Goal: Transaction & Acquisition: Purchase product/service

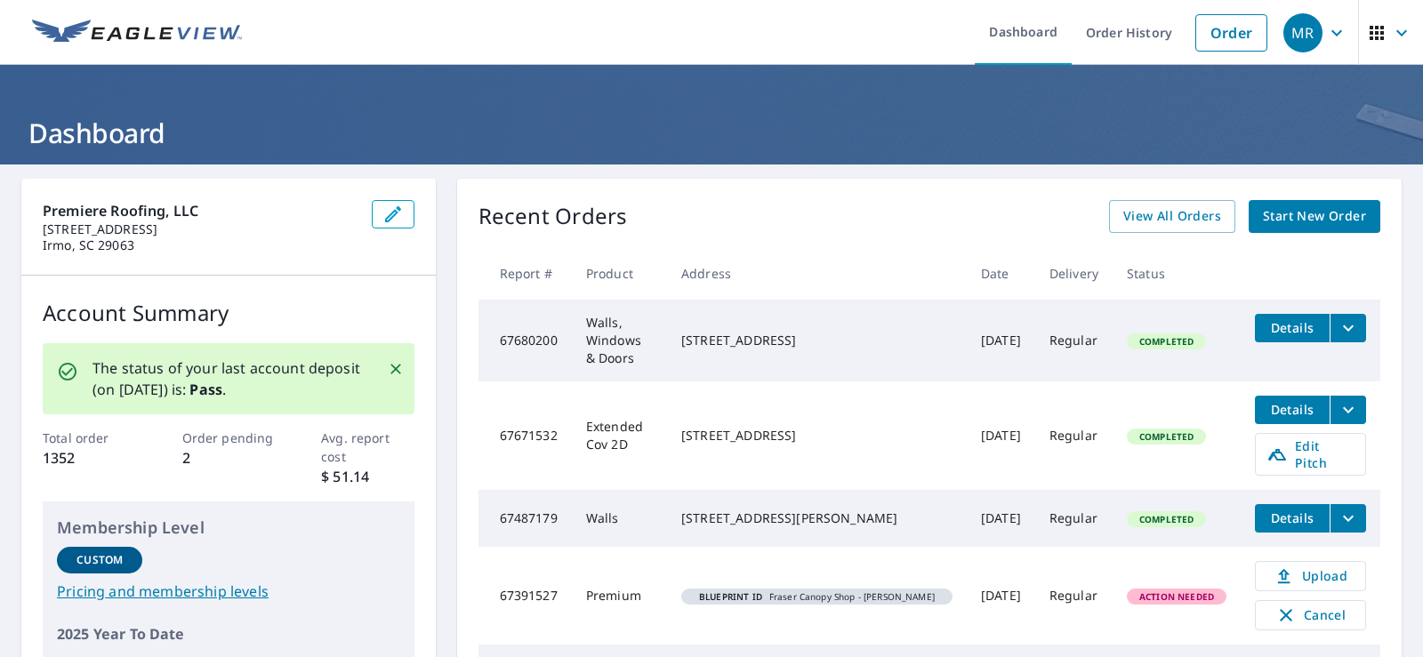
click at [693, 190] on div "Recent Orders View All Orders Start New Order Report # Product Address Date Del…" at bounding box center [929, 463] width 945 height 568
click at [1236, 37] on link "Order" at bounding box center [1232, 32] width 72 height 37
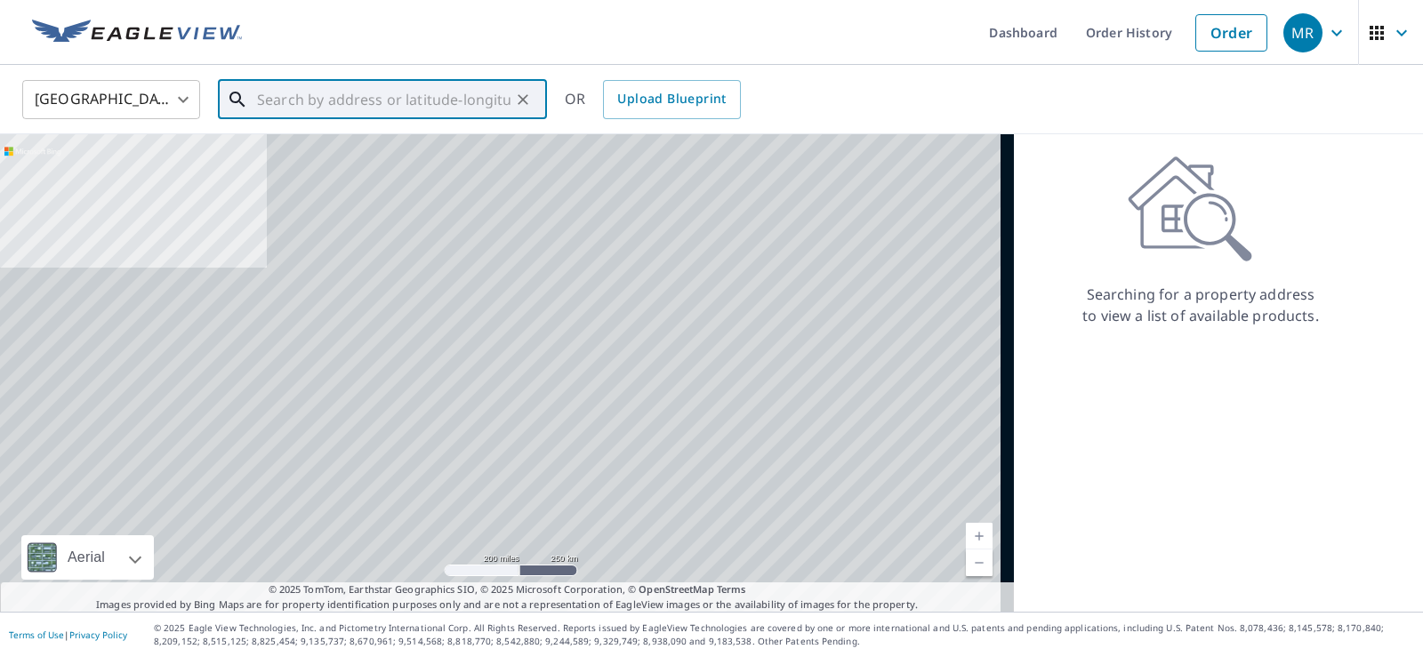
click at [359, 115] on input "text" at bounding box center [384, 100] width 254 height 50
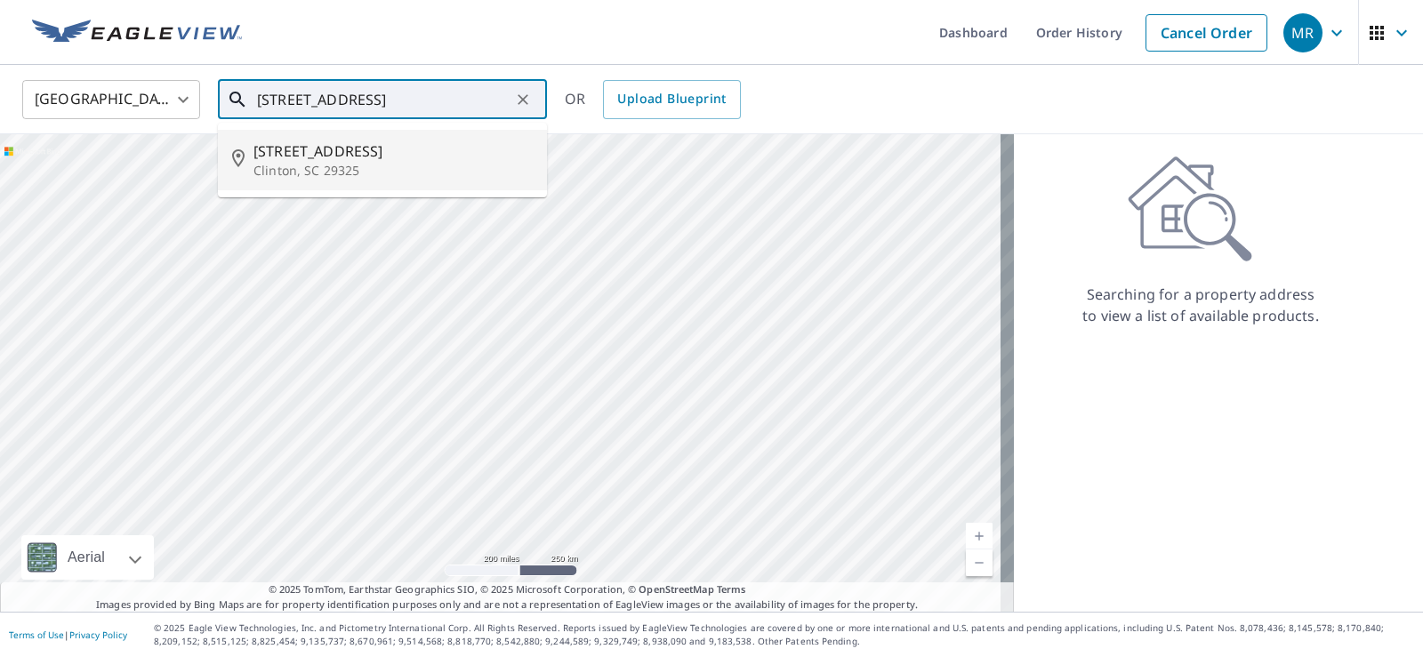
click at [288, 151] on span "[STREET_ADDRESS]" at bounding box center [393, 151] width 279 height 21
type input "[STREET_ADDRESS]"
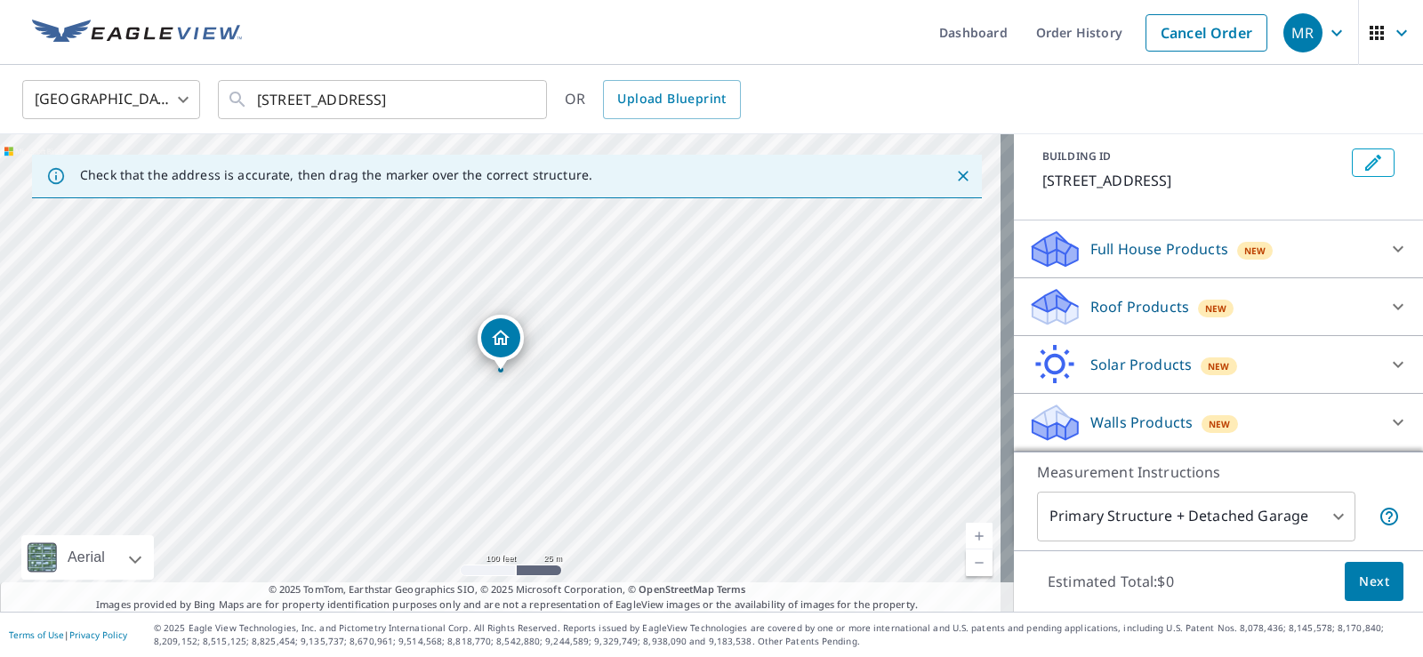
click at [1068, 409] on div "Walls Products New" at bounding box center [1202, 423] width 349 height 42
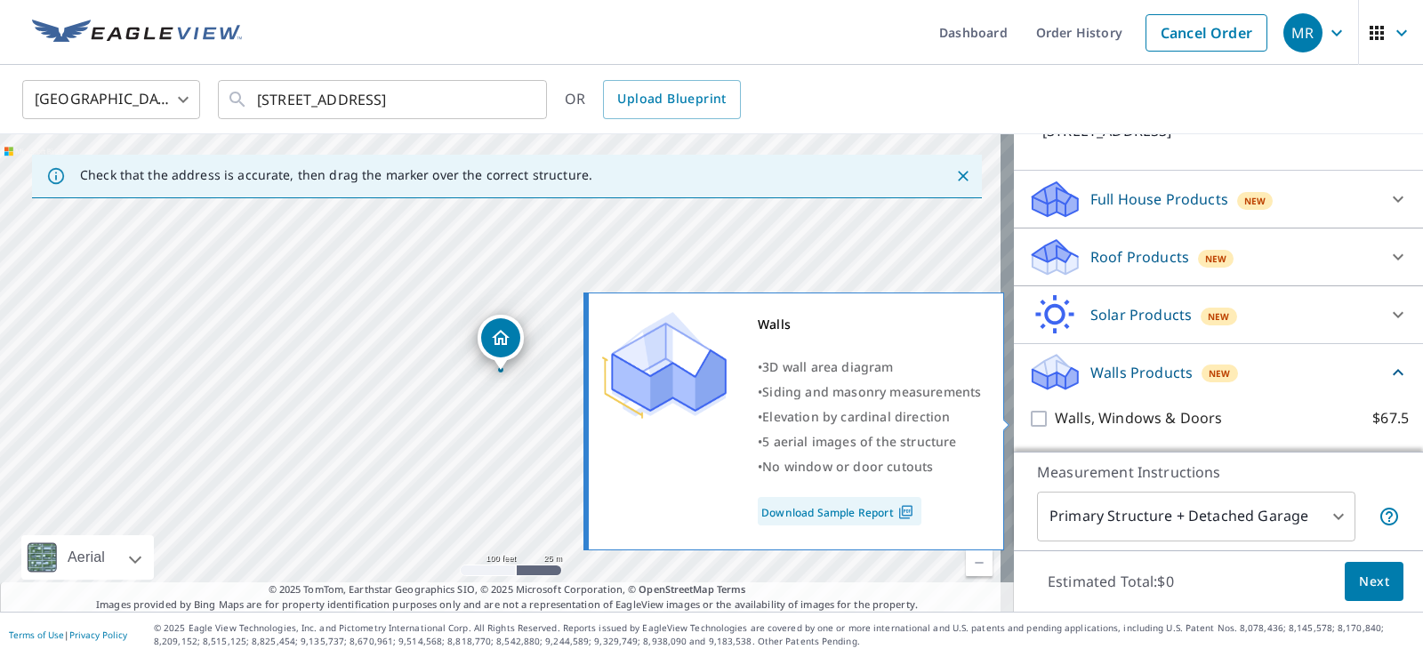
scroll to position [197, 0]
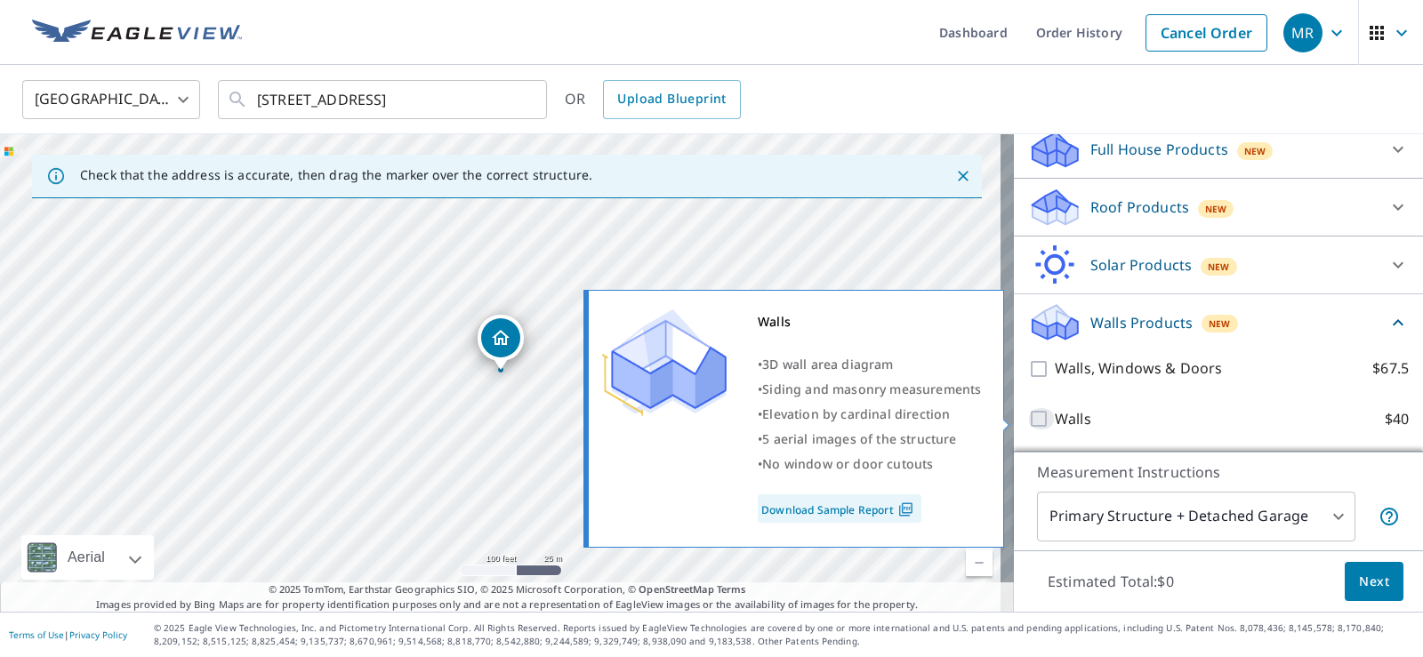
click at [1028, 414] on input "Walls $40" at bounding box center [1041, 418] width 27 height 21
checkbox input "true"
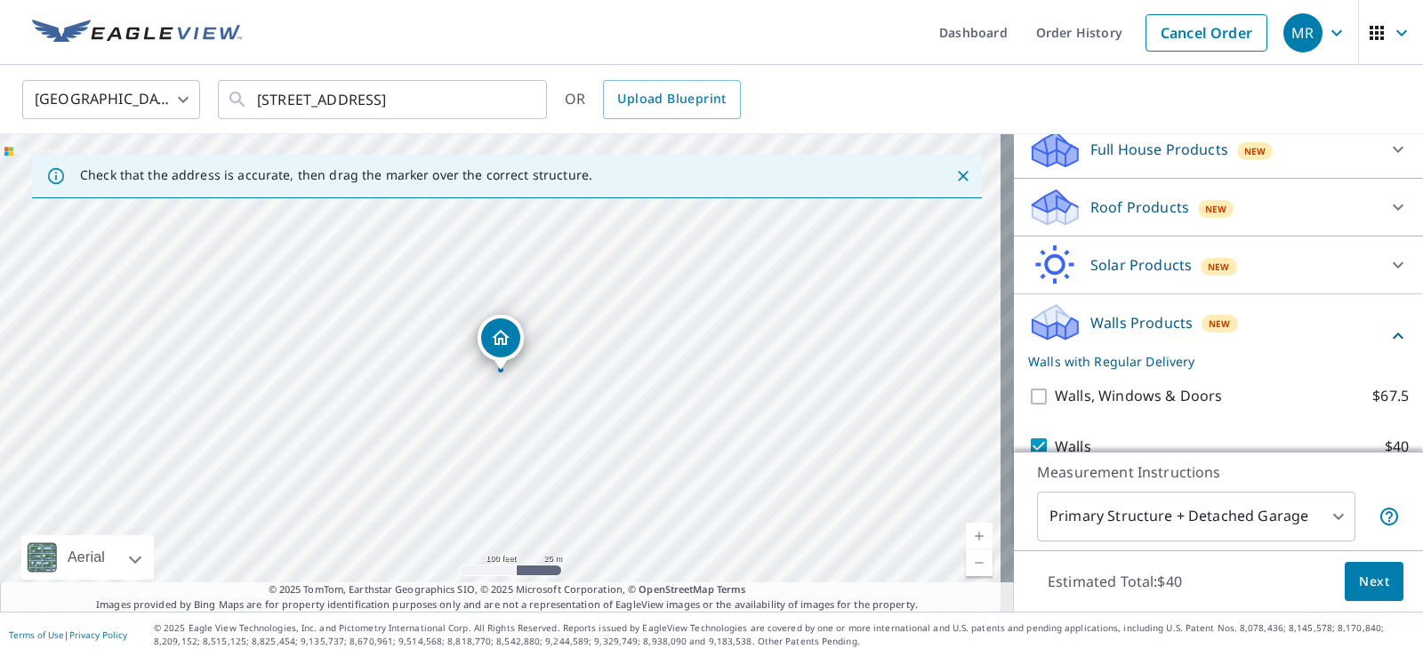
scroll to position [264, 0]
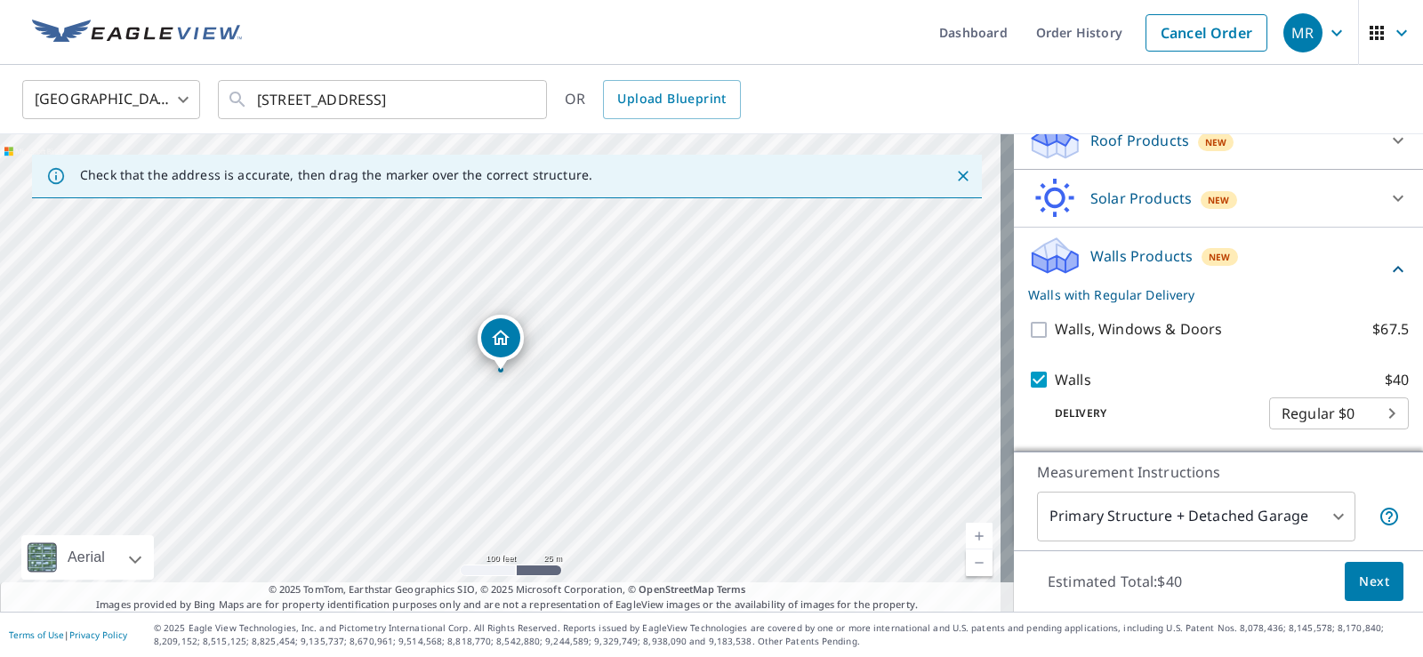
click at [1359, 584] on span "Next" at bounding box center [1374, 582] width 30 height 22
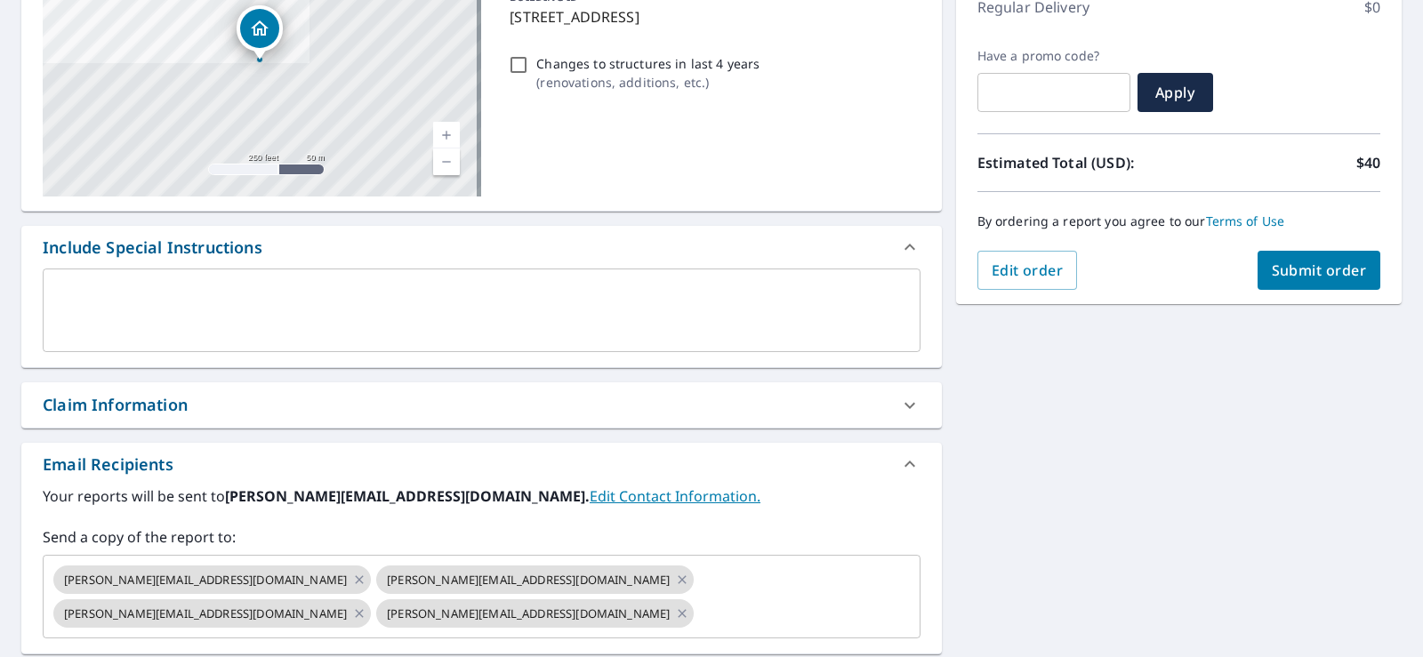
scroll to position [356, 0]
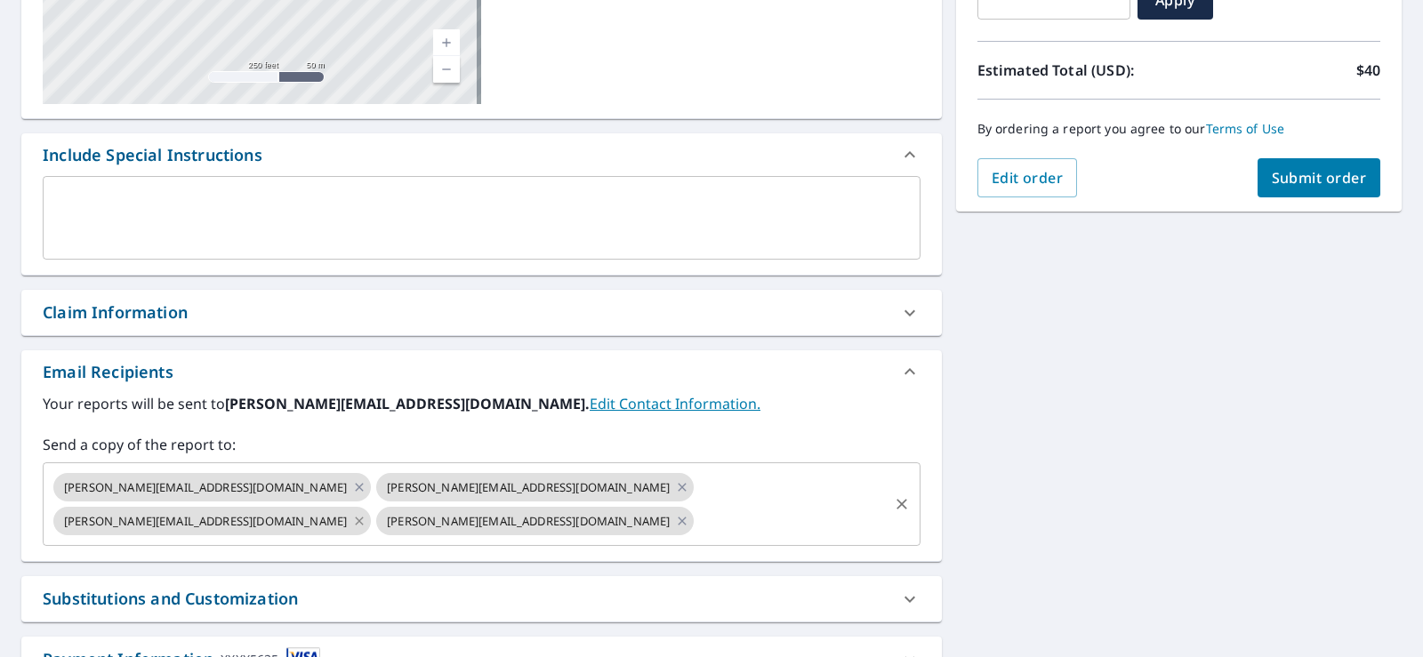
click at [363, 517] on icon at bounding box center [359, 521] width 8 height 8
checkbox input "true"
click at [722, 504] on input "text" at bounding box center [630, 521] width 512 height 34
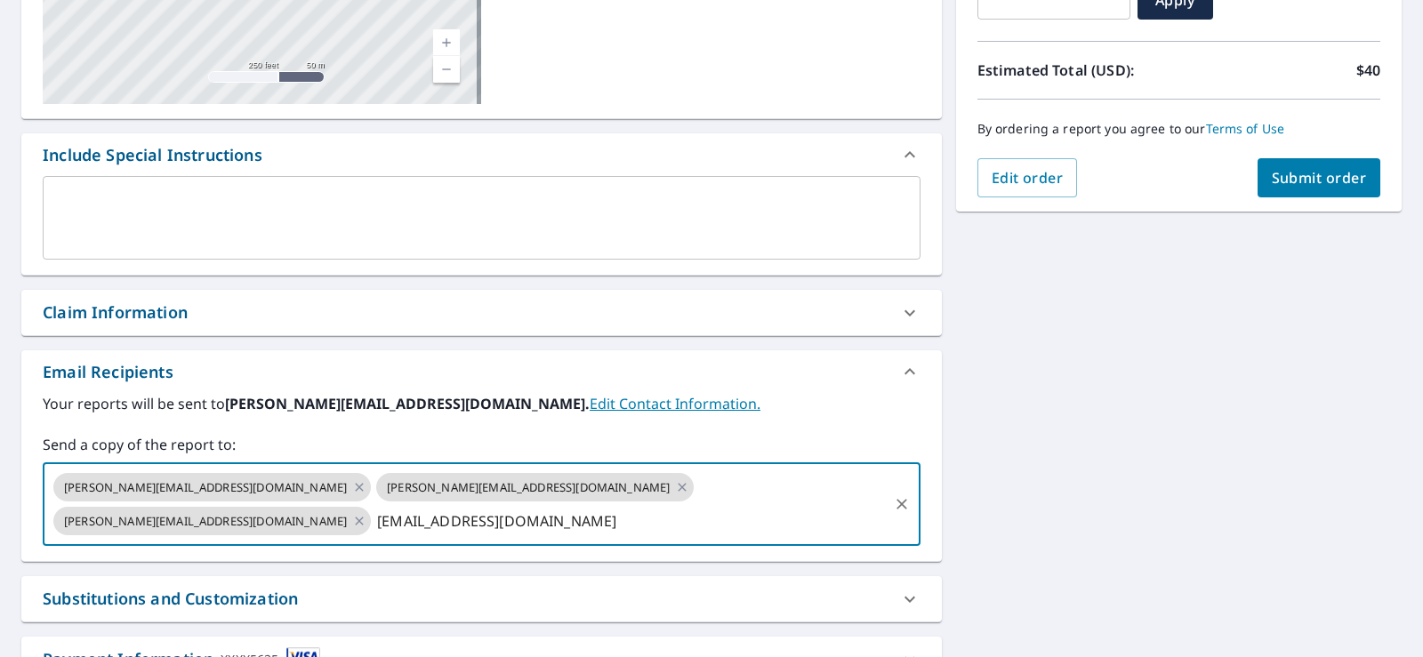
type input "[EMAIL_ADDRESS][DOMAIN_NAME]"
checkbox input "true"
type input "[EMAIL_ADDRESS][DOMAIN_NAME]"
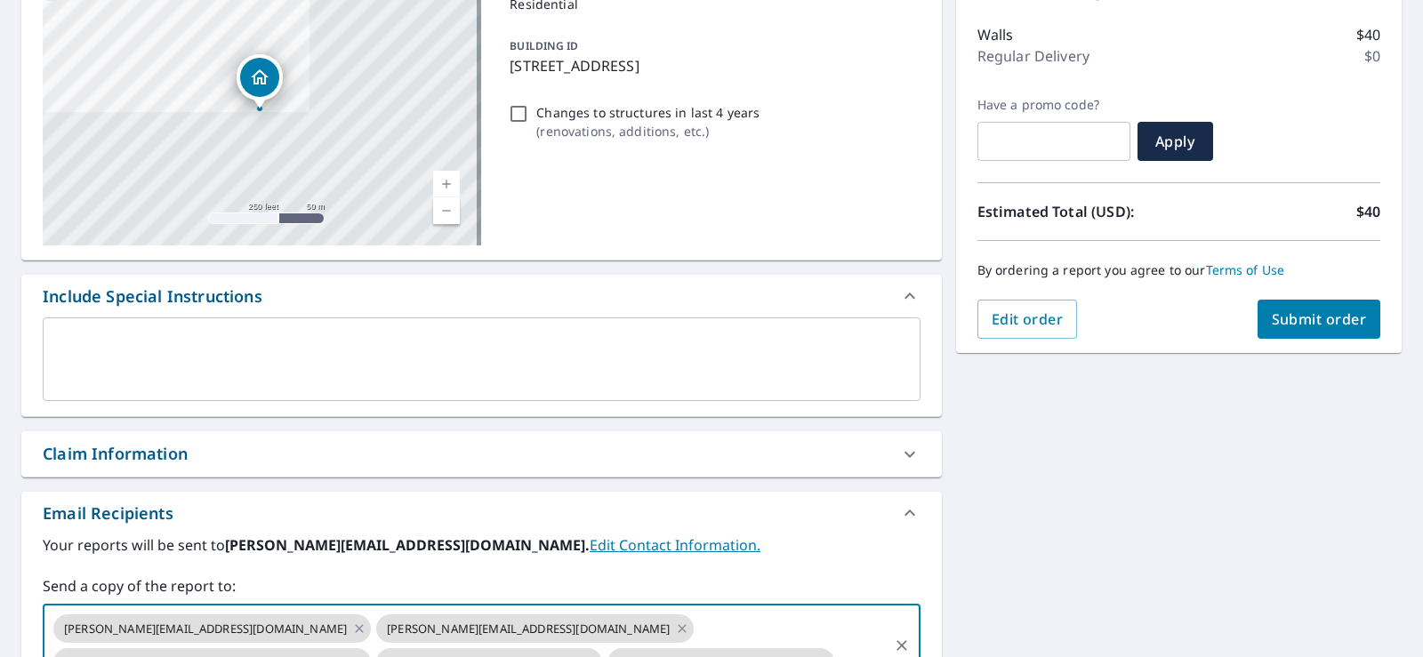
scroll to position [0, 0]
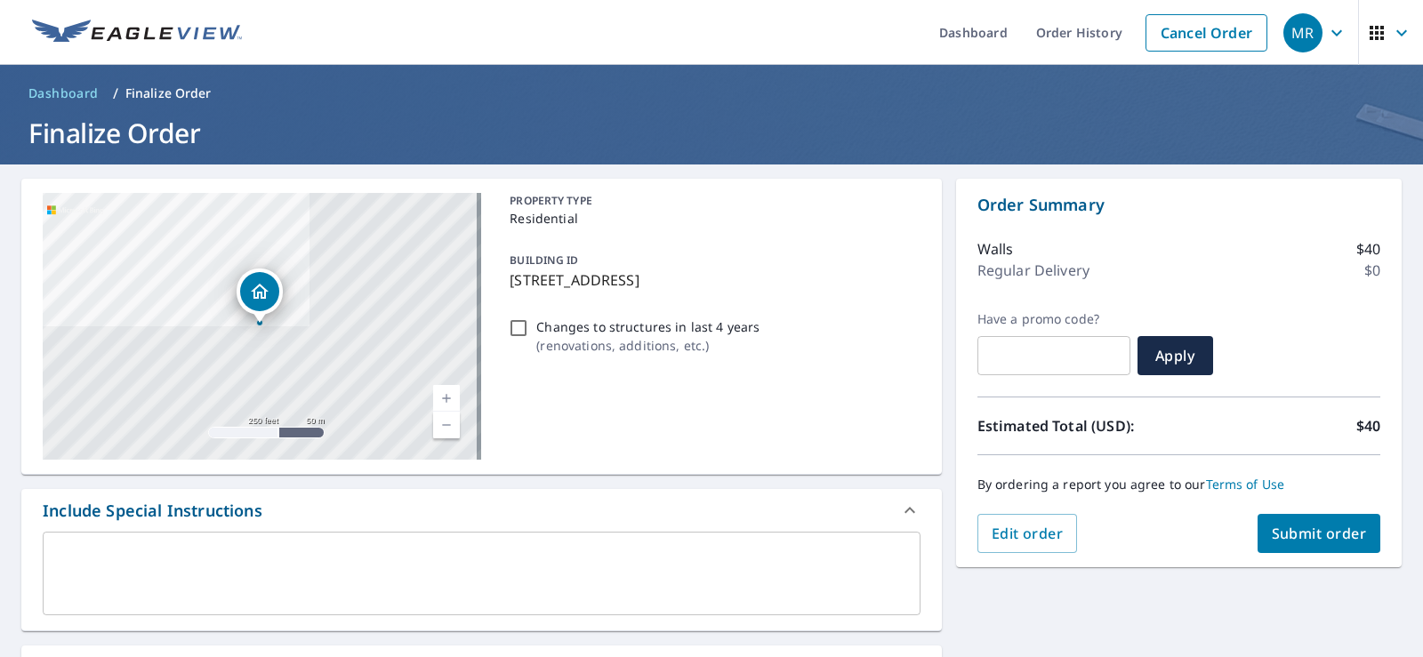
click at [1289, 541] on span "Submit order" at bounding box center [1319, 534] width 95 height 20
checkbox input "true"
